Goal: Information Seeking & Learning: Learn about a topic

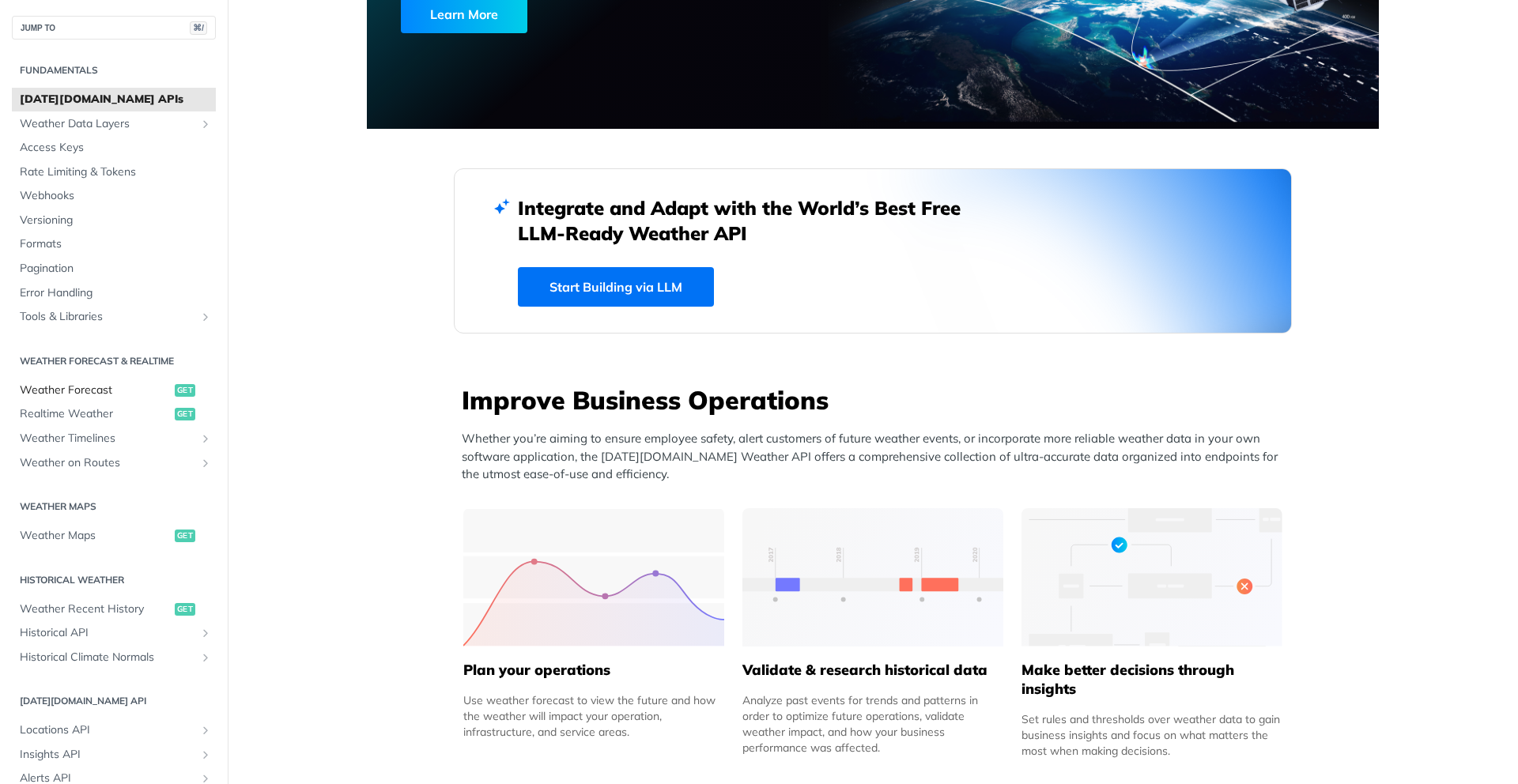
click at [119, 391] on span "Weather Forecast" at bounding box center [95, 390] width 151 height 15
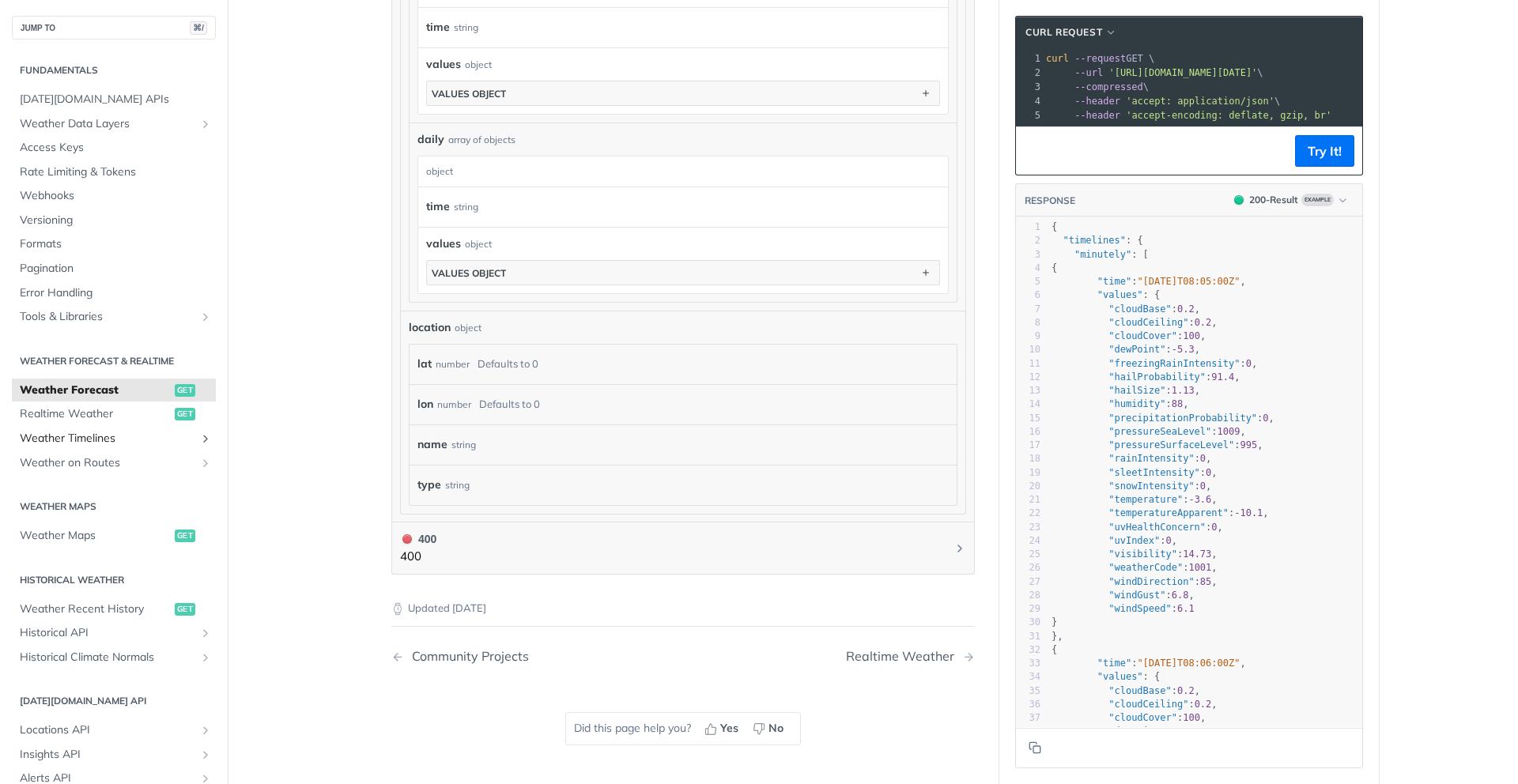
scroll to position [1217, 0]
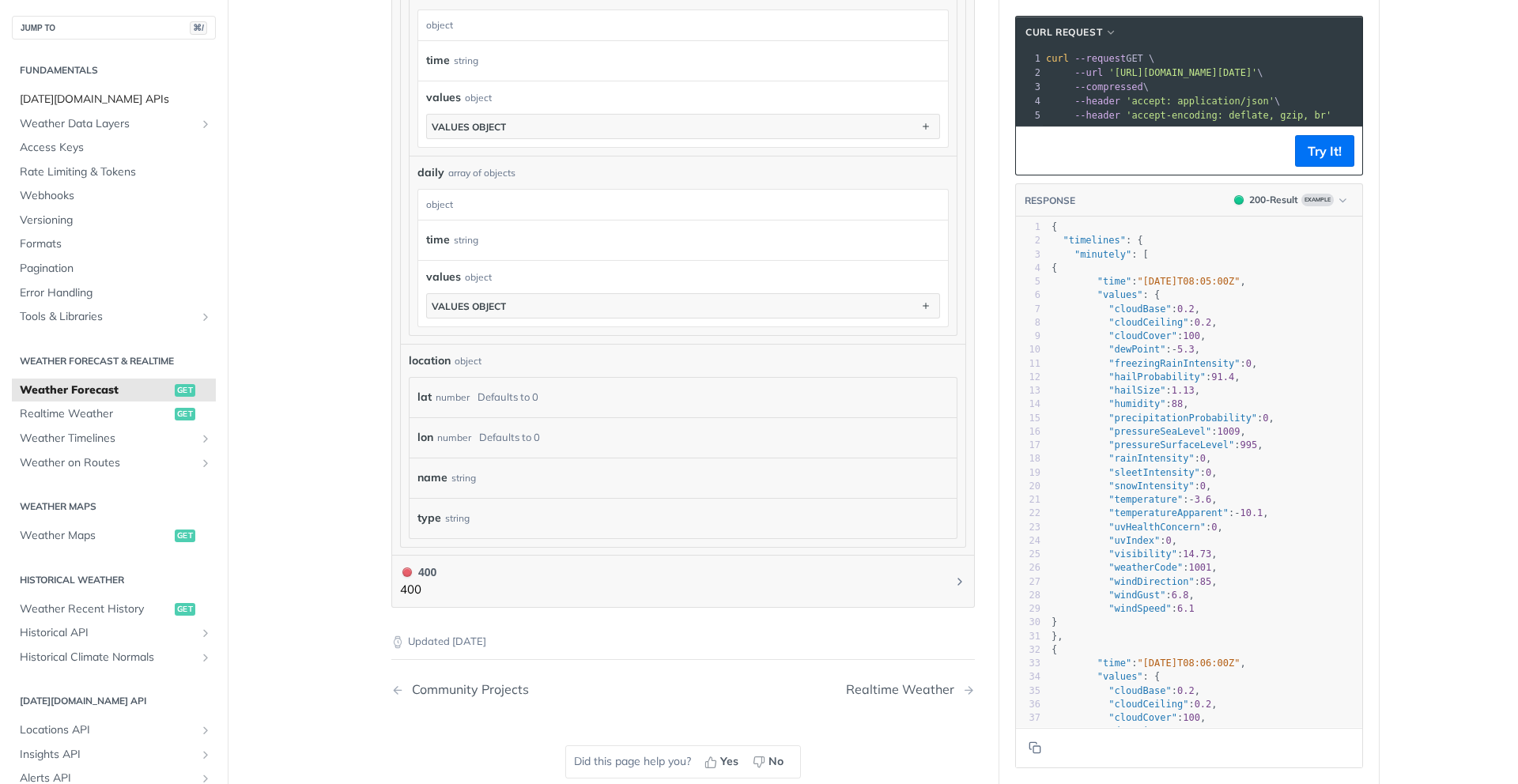
click at [69, 95] on span "[DATE][DOMAIN_NAME] APIs" at bounding box center [115, 100] width 192 height 15
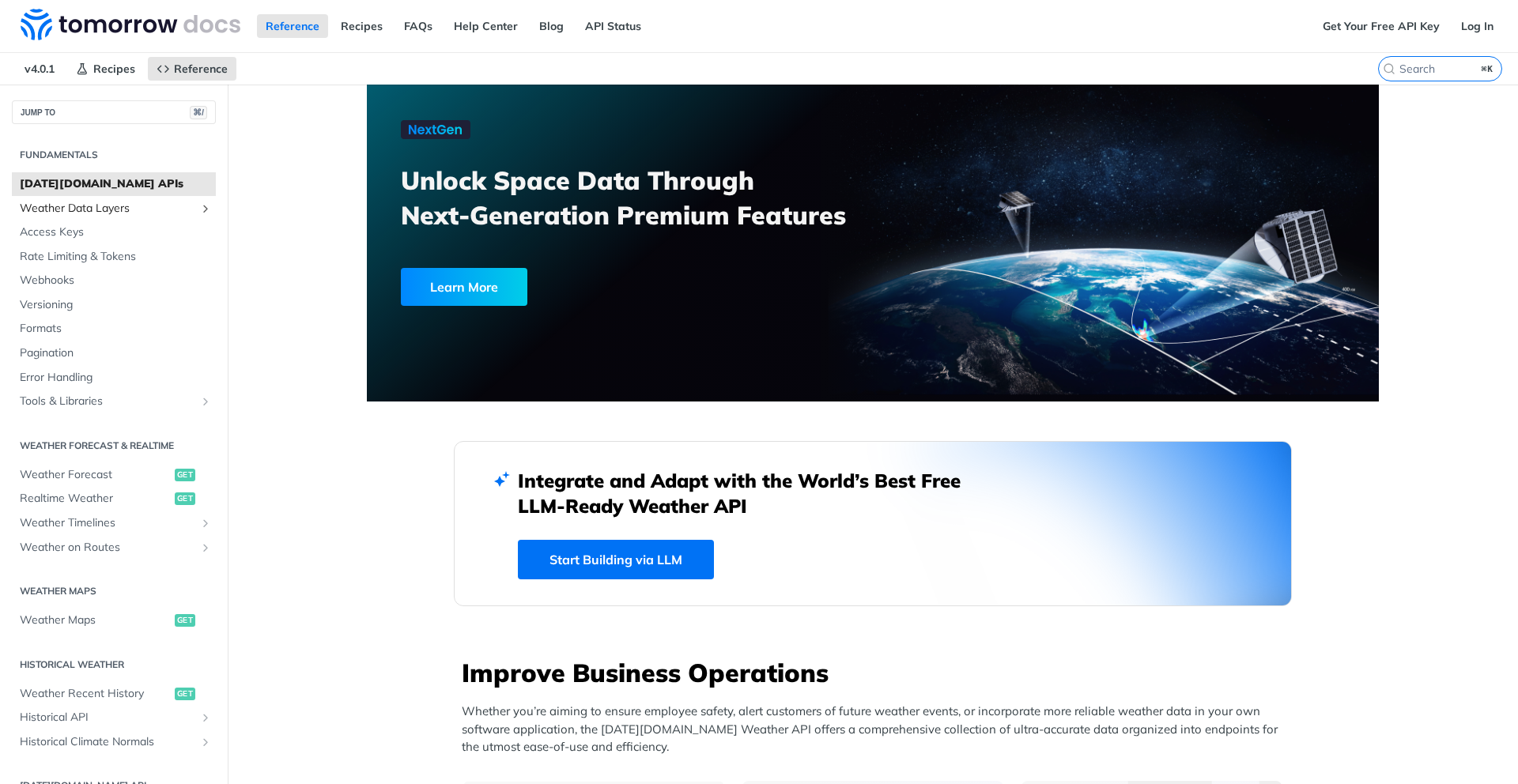
click at [157, 213] on span "Weather Data Layers" at bounding box center [106, 208] width 175 height 15
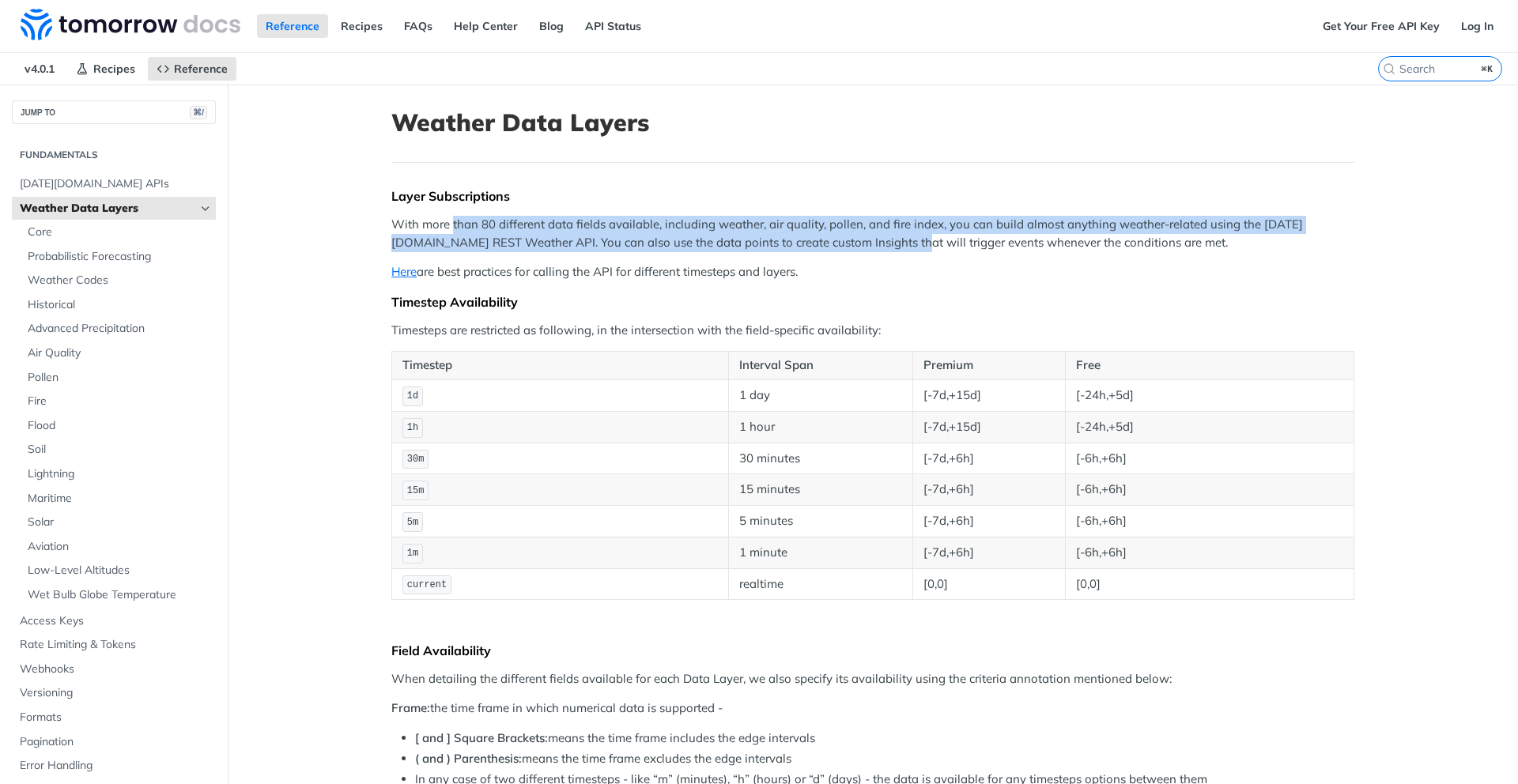
drag, startPoint x: 498, startPoint y: 226, endPoint x: 882, endPoint y: 241, distance: 384.3
click at [882, 241] on p "With more than 80 different data fields available, including weather, air quali…" at bounding box center [872, 233] width 963 height 36
click at [404, 274] on link "Here" at bounding box center [404, 272] width 25 height 15
click at [50, 358] on span "Air Quality" at bounding box center [120, 353] width 184 height 15
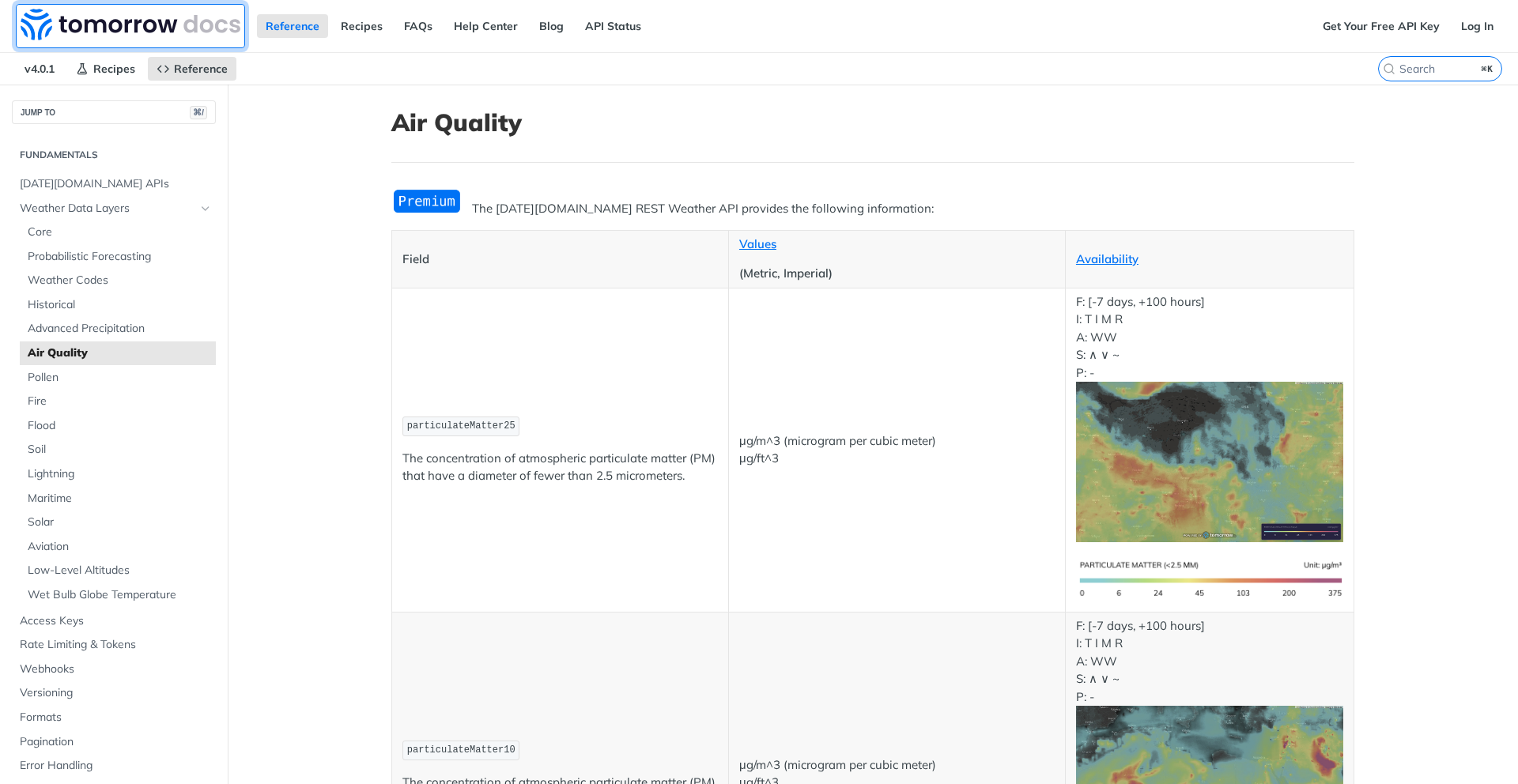
click at [105, 32] on img at bounding box center [130, 24] width 220 height 32
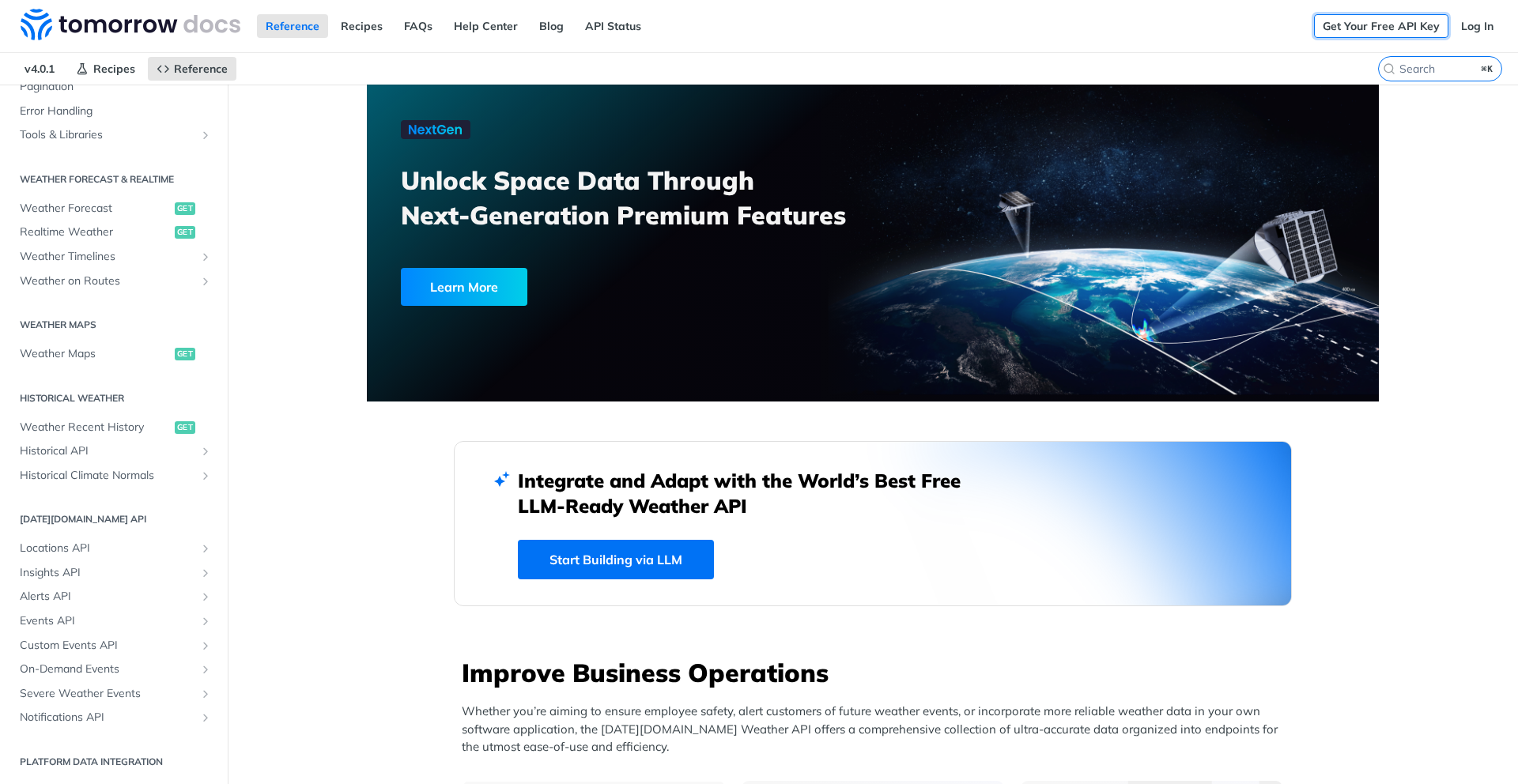
click at [1341, 24] on link "Get Your Free API Key" at bounding box center [1381, 26] width 135 height 23
click at [1471, 18] on link "Log In" at bounding box center [1476, 26] width 49 height 23
